Goal: Check status: Check status

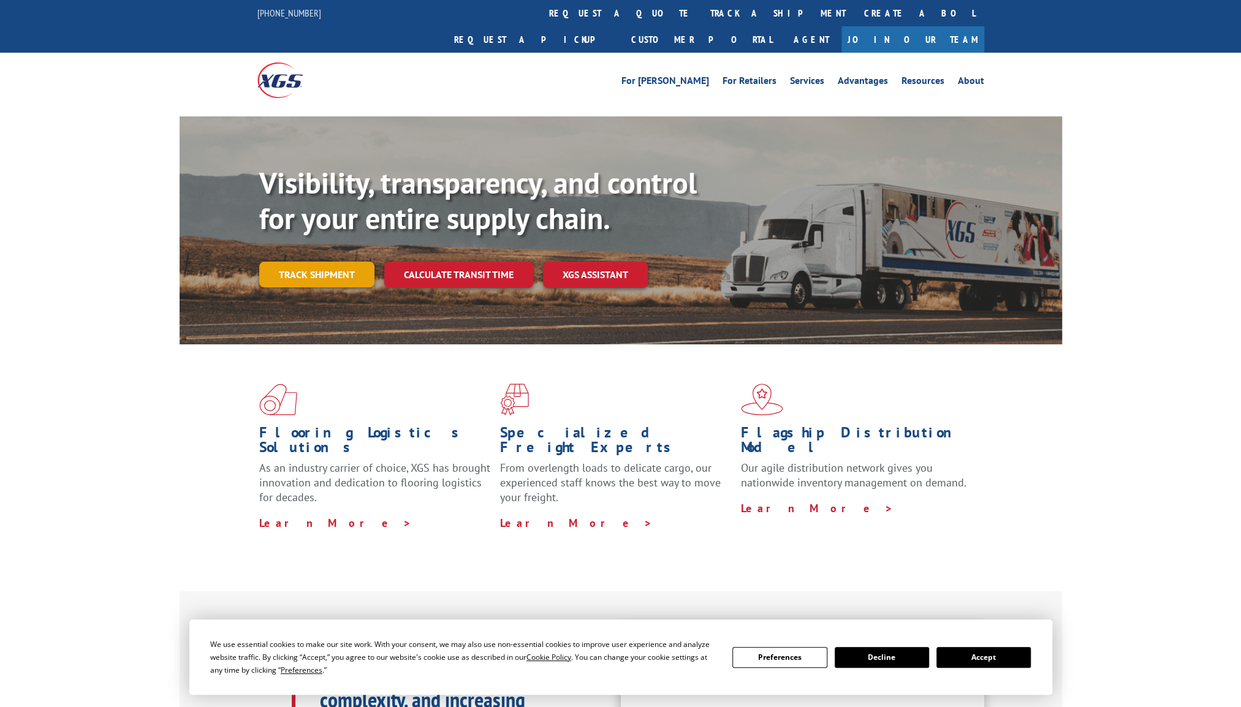
click at [317, 262] on link "Track shipment" at bounding box center [316, 275] width 115 height 26
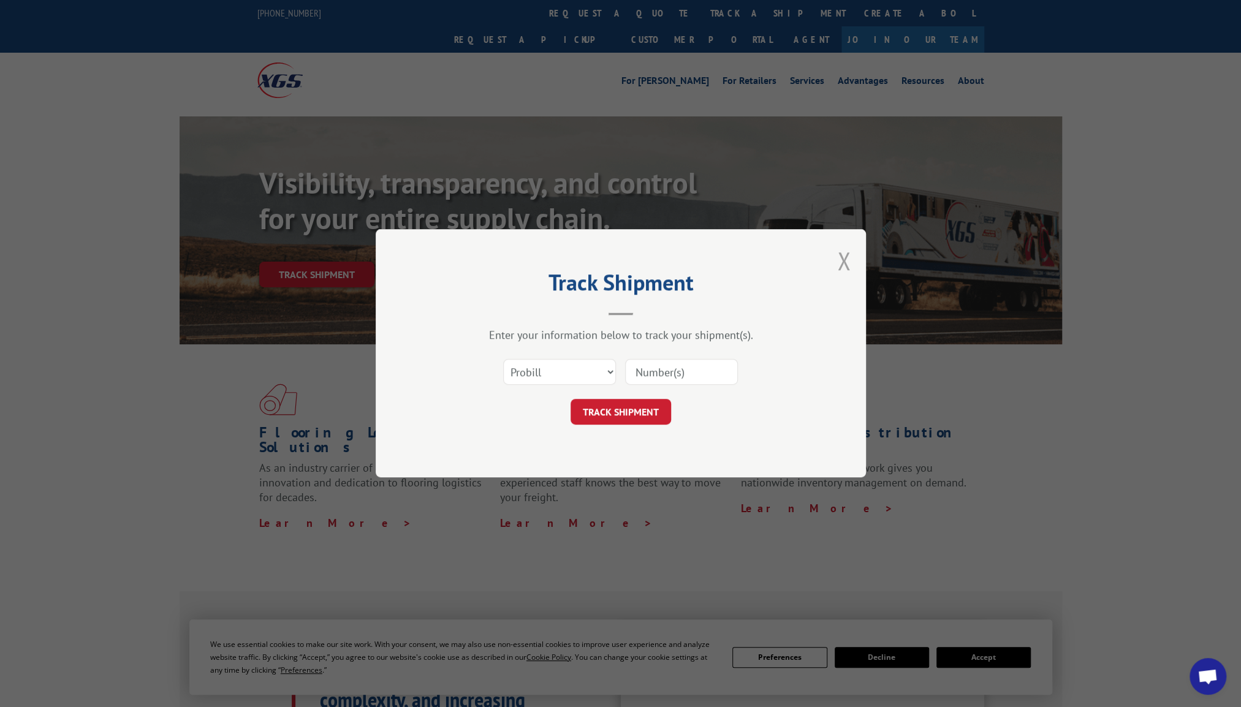
click at [841, 266] on button "Close modal" at bounding box center [843, 260] width 13 height 32
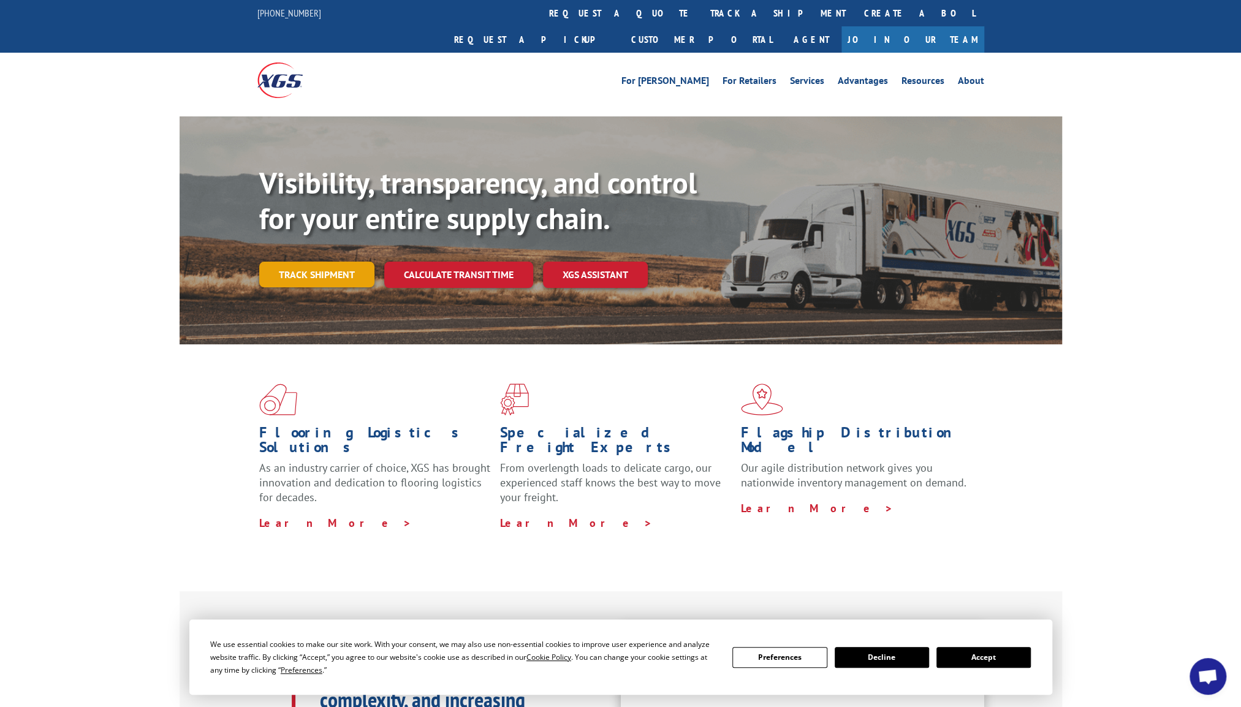
click at [315, 262] on link "Track shipment" at bounding box center [316, 275] width 115 height 26
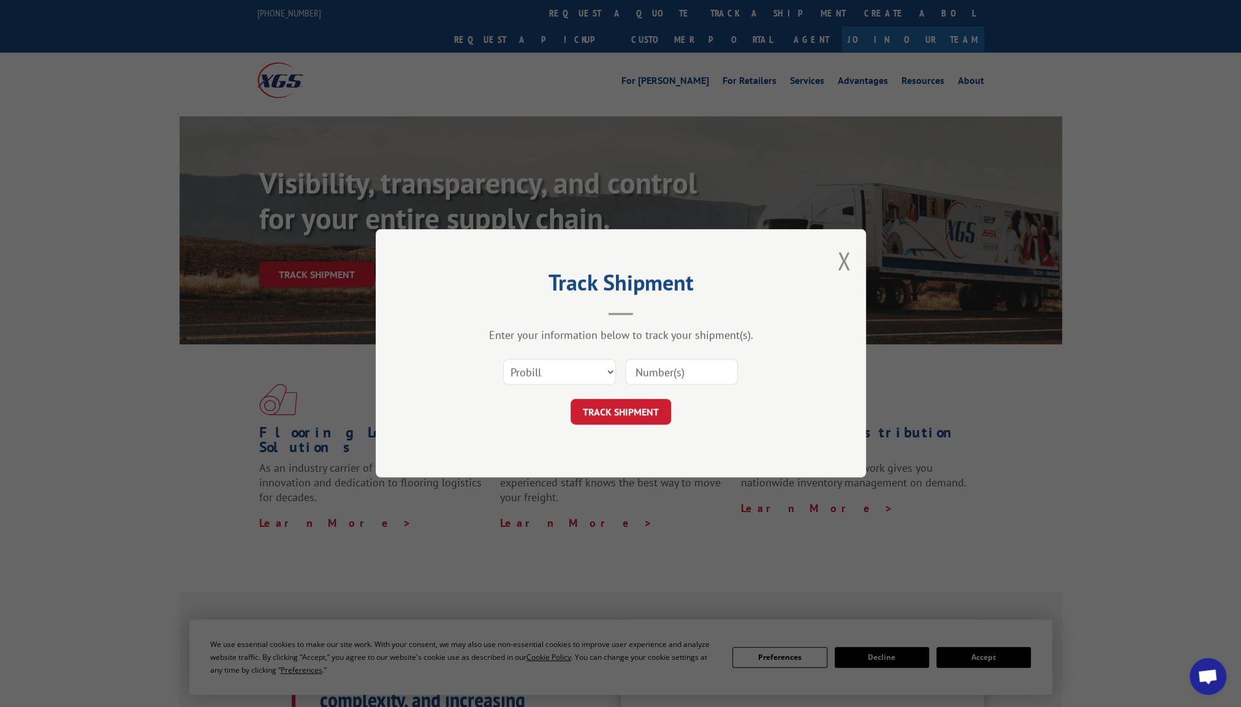
click at [680, 379] on input at bounding box center [681, 373] width 113 height 26
type input "12868977"
click at [624, 408] on button "TRACK SHIPMENT" at bounding box center [620, 412] width 100 height 26
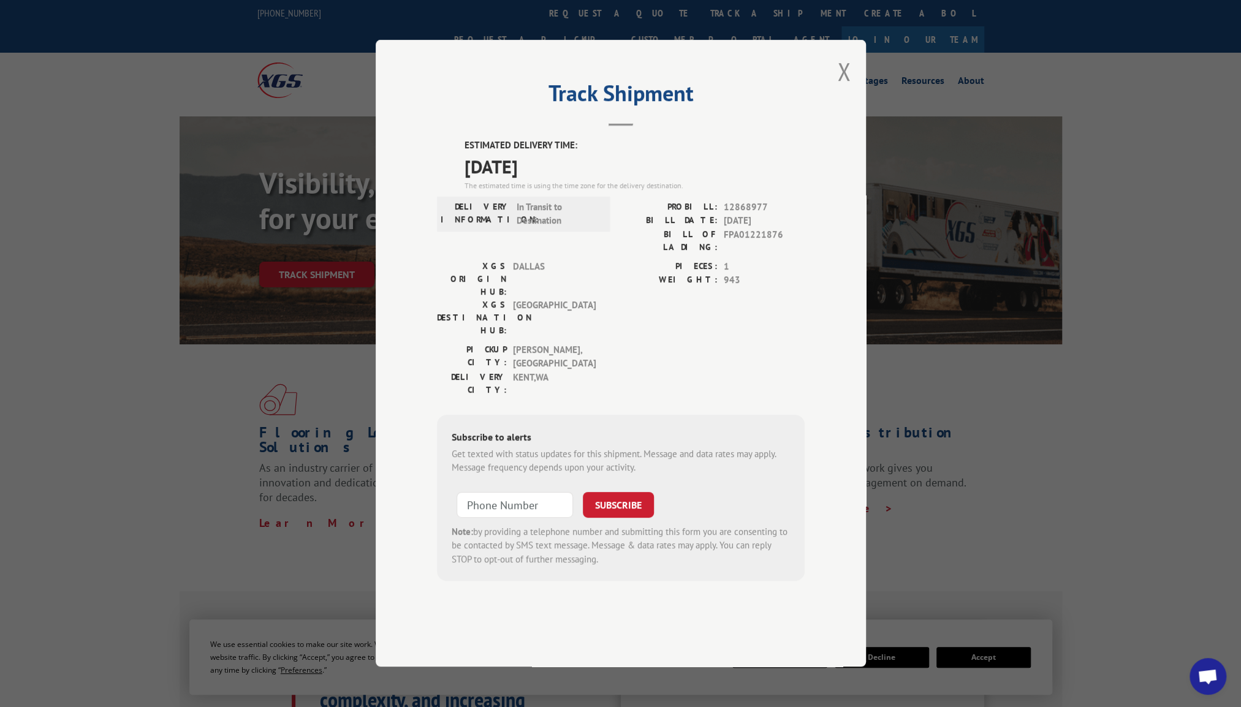
click at [586, 491] on div "SUBSCRIBE" at bounding box center [618, 505] width 71 height 28
click at [523, 492] on input "+1 (___) ___-____" at bounding box center [514, 505] width 116 height 26
type input "[PHONE_NUMBER]"
click at [599, 492] on button "SUBSCRIBE" at bounding box center [618, 505] width 71 height 26
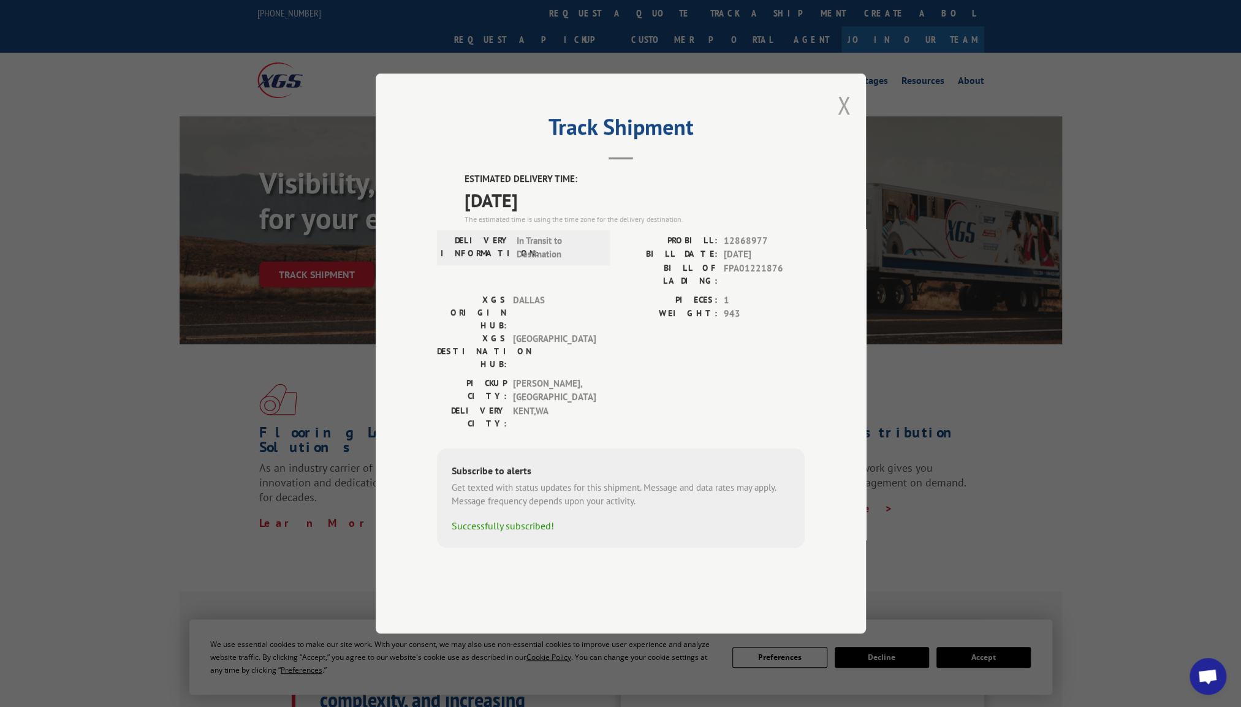
click at [847, 121] on button "Close modal" at bounding box center [843, 105] width 13 height 32
